Goal: Information Seeking & Learning: Learn about a topic

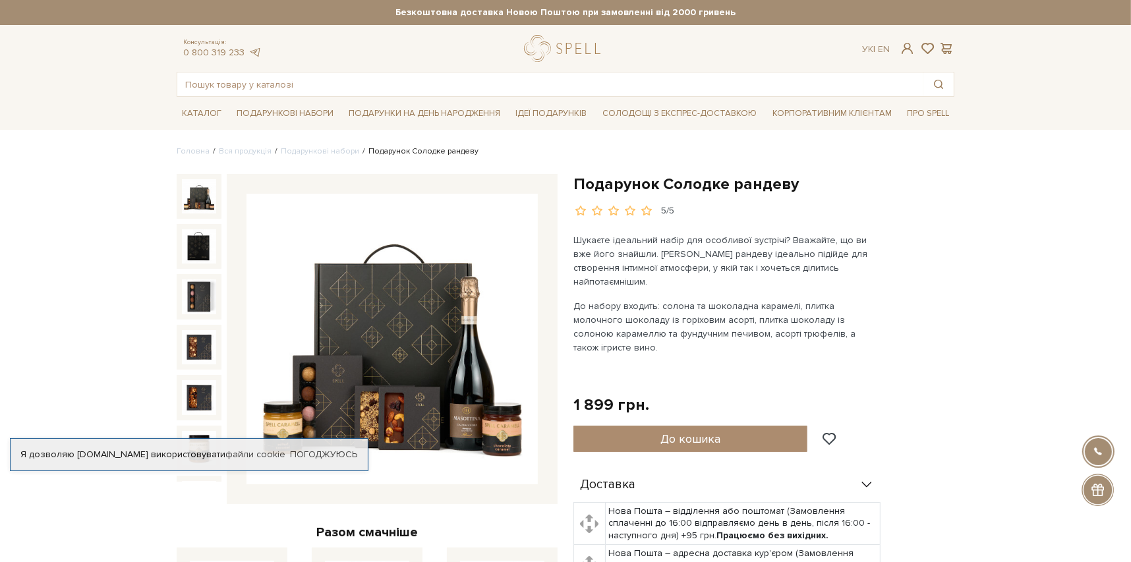
click at [391, 325] on img at bounding box center [391, 339] width 291 height 291
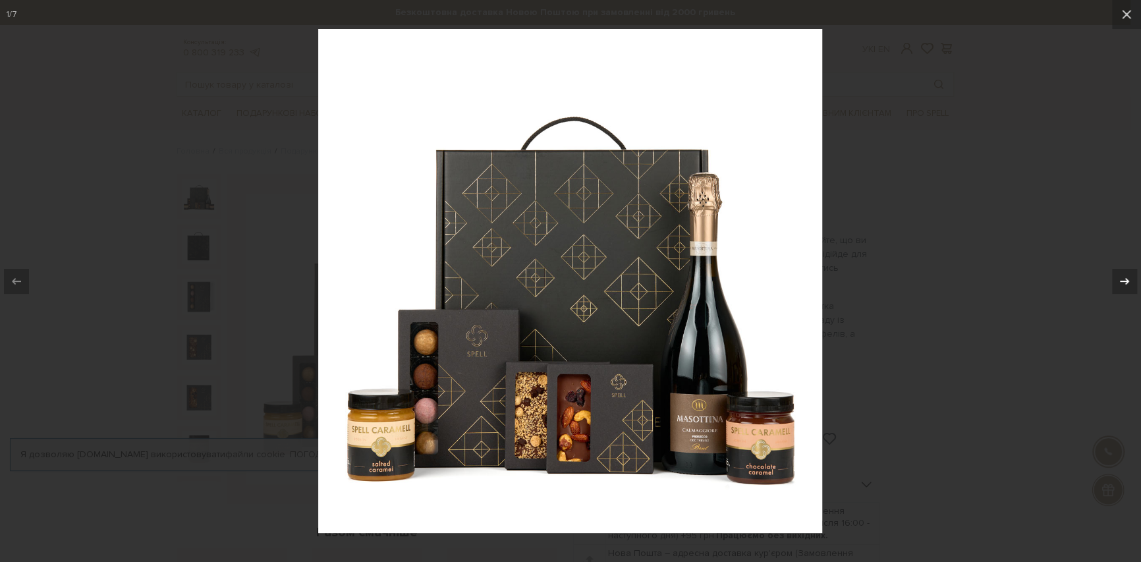
click at [1122, 275] on icon at bounding box center [1125, 281] width 16 height 16
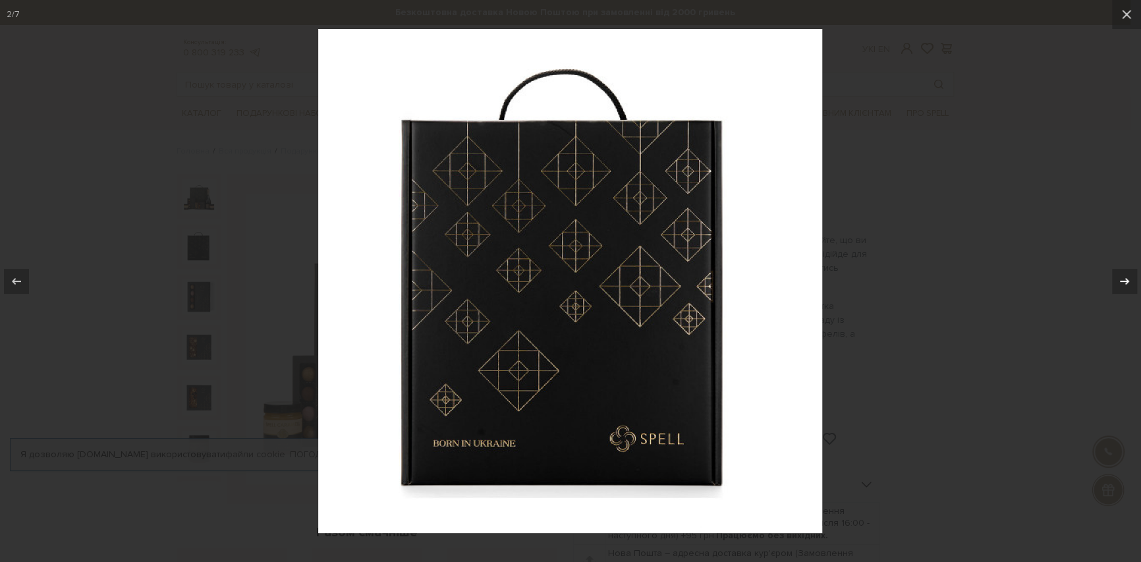
click at [1122, 275] on icon at bounding box center [1125, 281] width 16 height 16
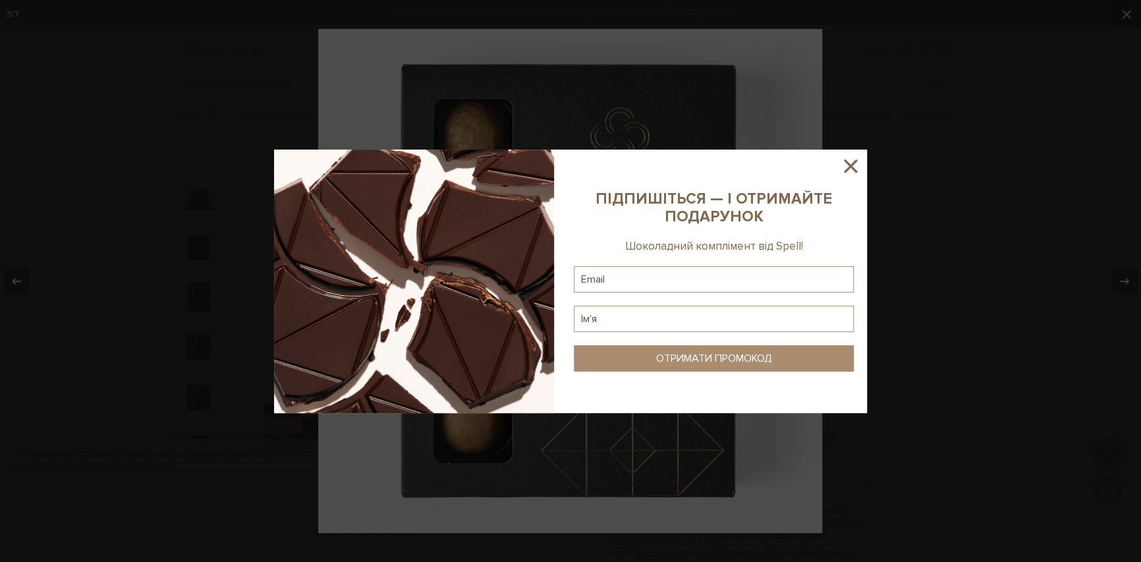
click at [851, 159] on icon at bounding box center [850, 166] width 22 height 22
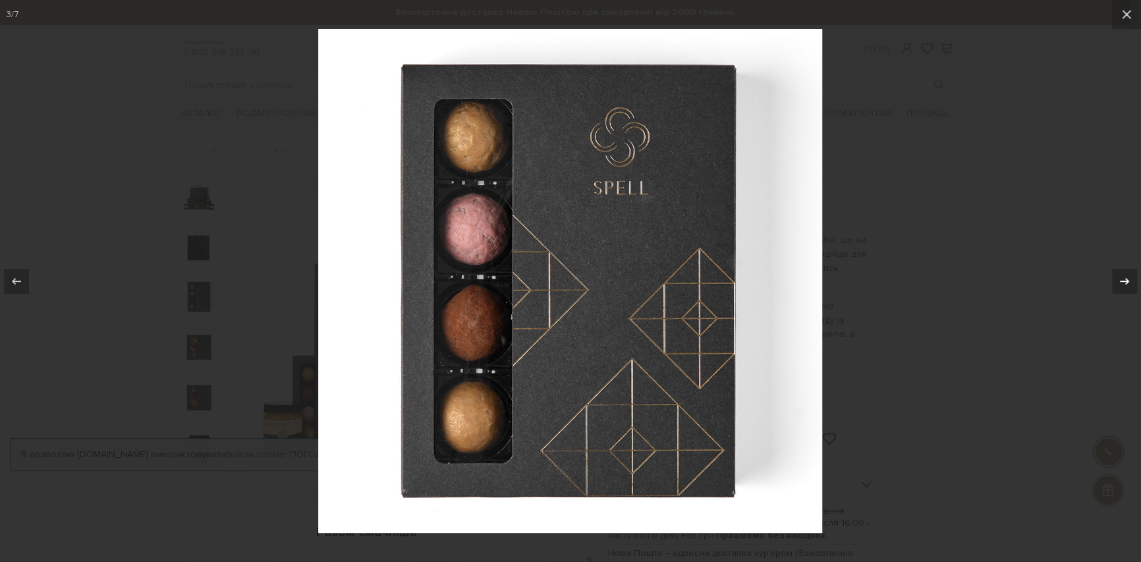
drag, startPoint x: 1121, startPoint y: 269, endPoint x: 1124, endPoint y: 281, distance: 12.8
click at [1123, 276] on div at bounding box center [1124, 281] width 25 height 25
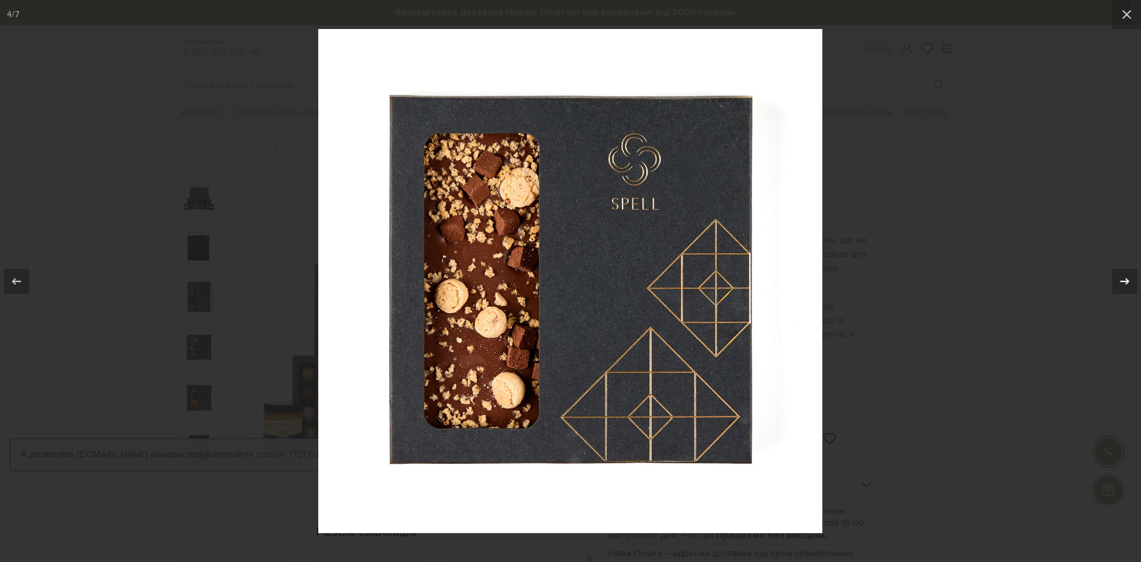
click at [1120, 275] on icon at bounding box center [1125, 281] width 16 height 16
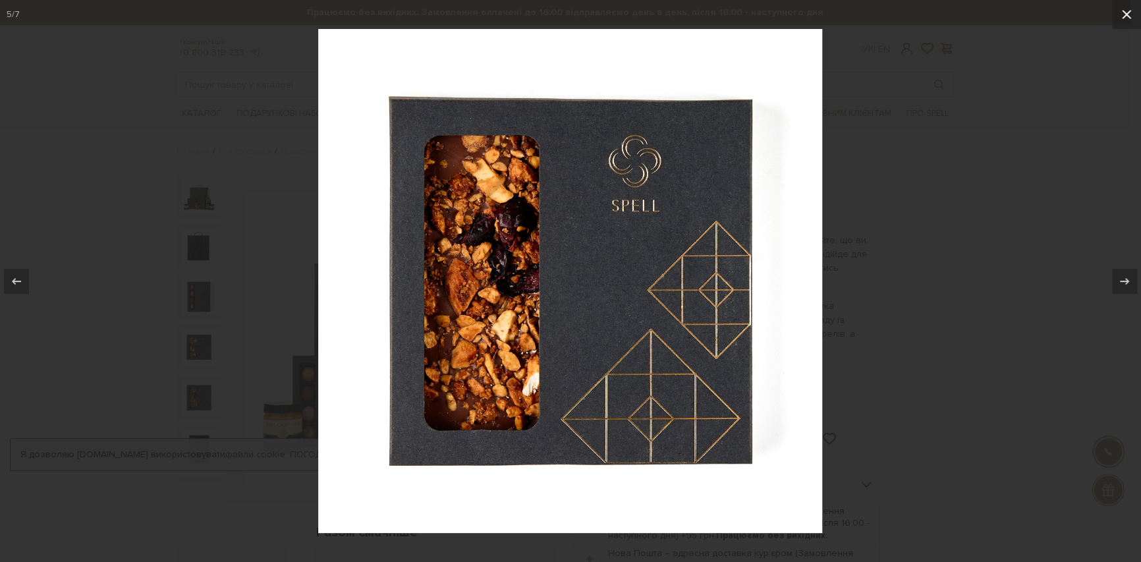
click at [1123, 17] on icon at bounding box center [1127, 15] width 16 height 16
